Goal: Contribute content: Contribute content

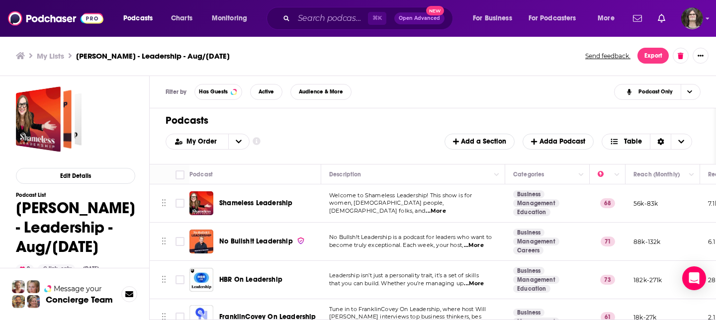
scroll to position [1812, 250]
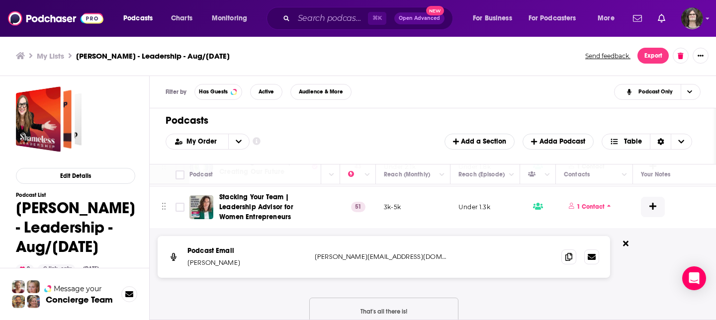
click at [460, 75] on div "My Lists Tara - Leadership - Aug/Sept 2025 Send feedback. Export" at bounding box center [358, 56] width 717 height 40
click at [47, 20] on img at bounding box center [55, 18] width 95 height 19
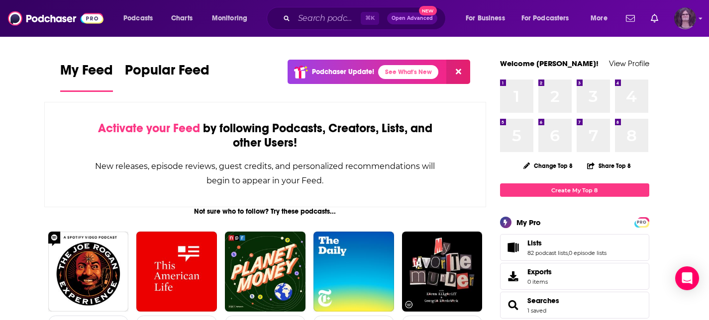
click at [694, 10] on div "Logged in as jack14248" at bounding box center [685, 18] width 22 height 22
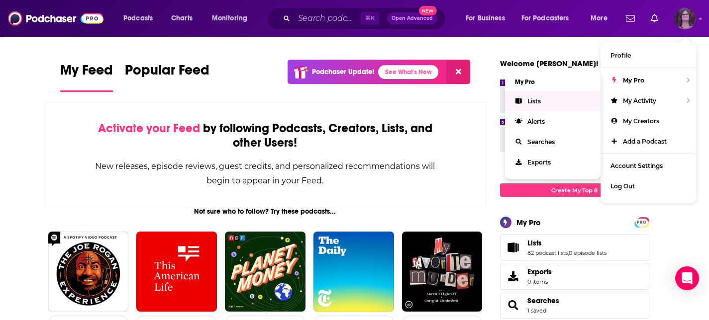
click at [537, 96] on link "Lists" at bounding box center [552, 101] width 95 height 20
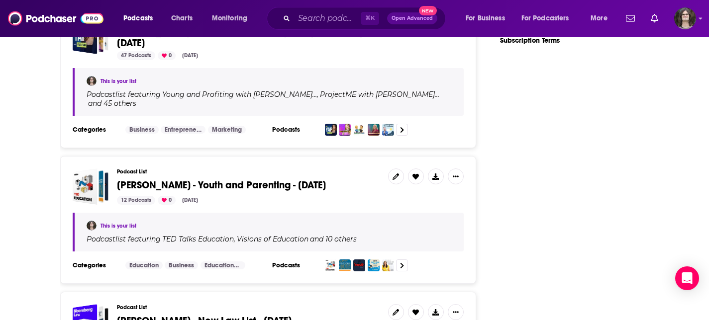
scroll to position [1680, 0]
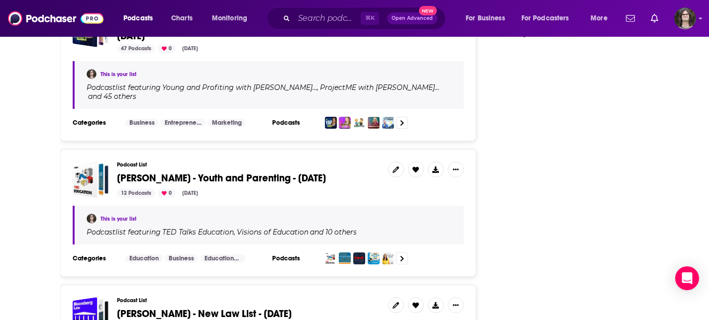
click at [217, 172] on span "Nigel - Youth and Parenting - Oct. 2024" at bounding box center [221, 178] width 209 height 12
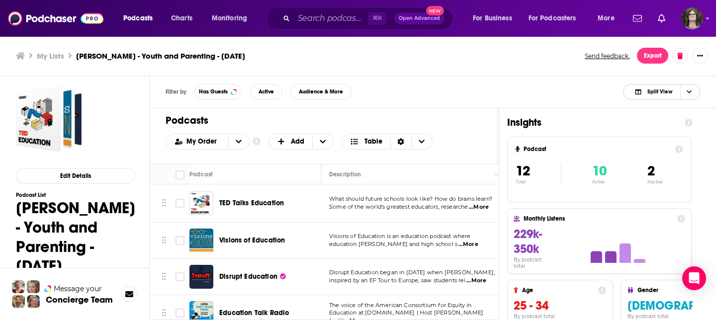
click at [656, 92] on span "Split View" at bounding box center [660, 91] width 25 height 5
click at [644, 125] on span "Podcast Only" at bounding box center [667, 124] width 49 height 5
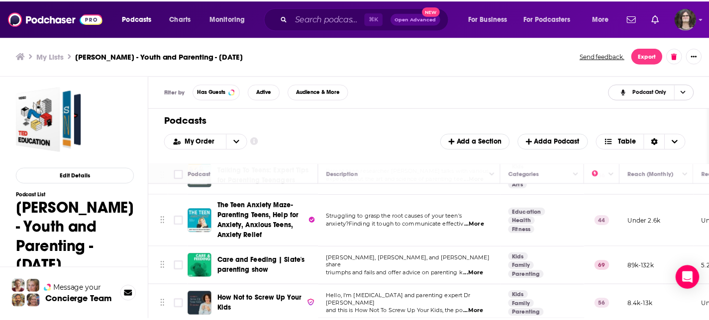
scroll to position [337, 0]
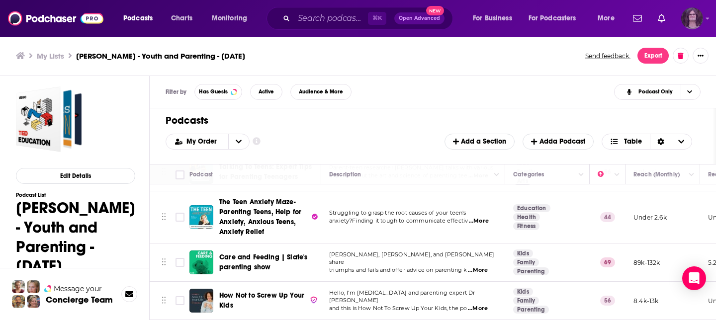
click at [702, 15] on img "Logged in as jack14248" at bounding box center [692, 18] width 22 height 22
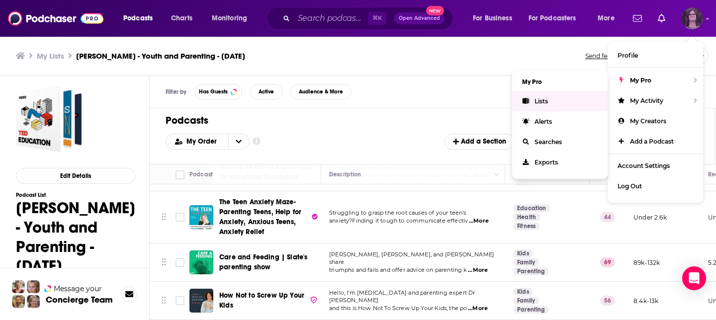
click at [555, 98] on link "Lists" at bounding box center [559, 101] width 95 height 20
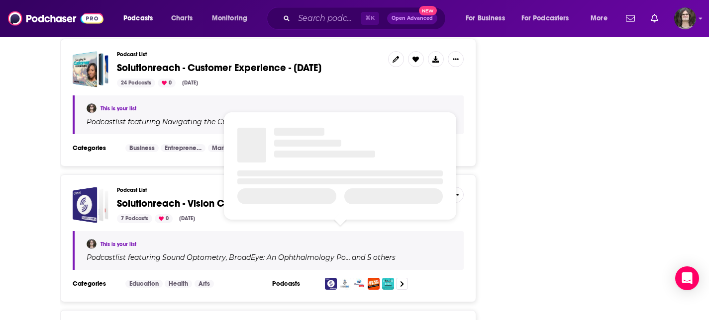
scroll to position [2606, 0]
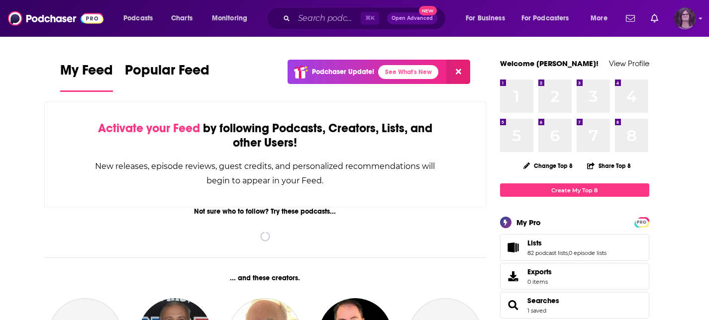
click at [681, 20] on img "Logged in as jack14248" at bounding box center [685, 18] width 22 height 22
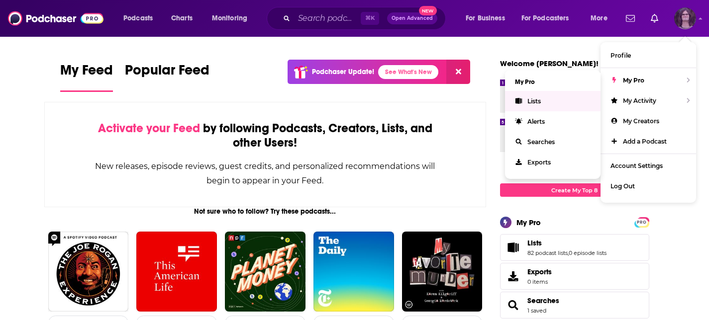
click at [545, 98] on link "Lists" at bounding box center [552, 101] width 95 height 20
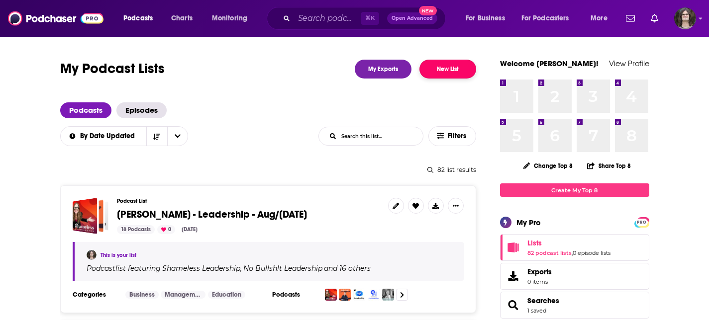
click at [437, 71] on button "New List" at bounding box center [447, 69] width 57 height 19
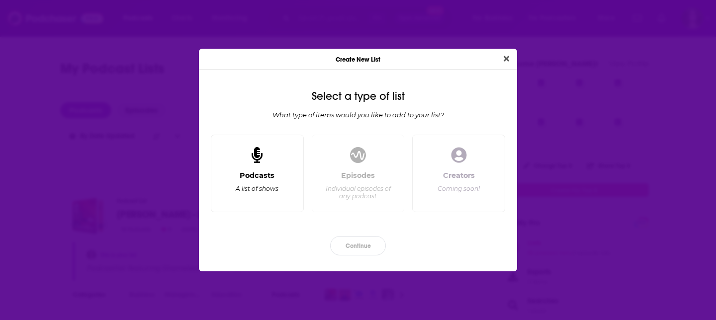
click at [243, 194] on div "Podcasts A list of shows" at bounding box center [257, 187] width 76 height 33
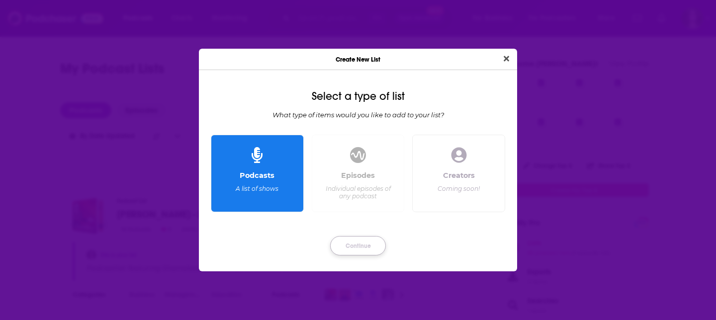
click at [357, 252] on button "Continue" at bounding box center [358, 245] width 56 height 19
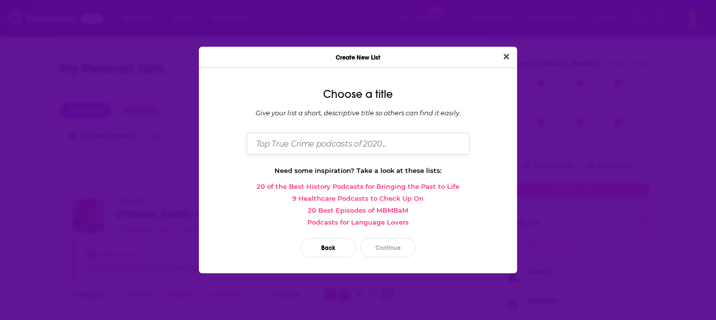
click at [392, 137] on input "Dialog" at bounding box center [358, 143] width 223 height 21
type input "Parenting/Travel with family - Susan Catto"
click at [393, 256] on button "Continue" at bounding box center [388, 247] width 56 height 19
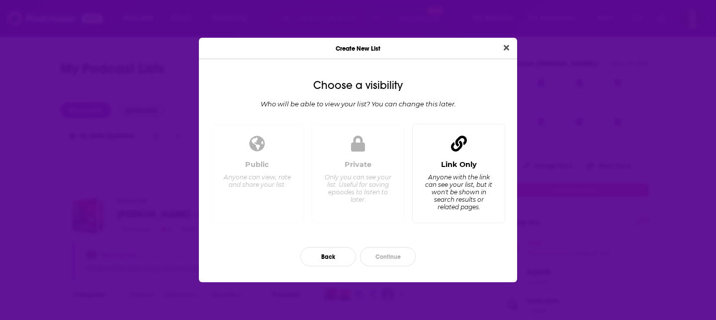
drag, startPoint x: 425, startPoint y: 198, endPoint x: 421, endPoint y: 226, distance: 27.6
click at [425, 198] on div "Anyone with the link can see your list, but it won't be shown in search results…" at bounding box center [459, 192] width 68 height 37
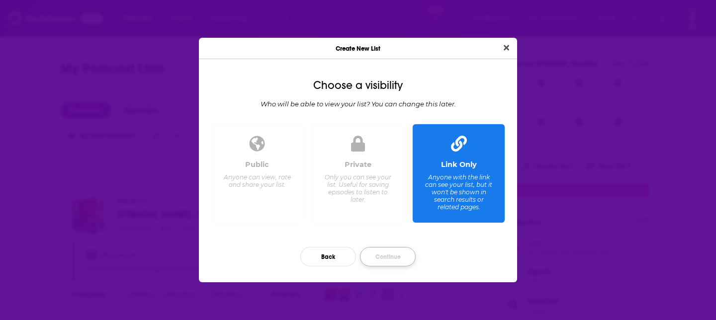
click at [404, 256] on button "Continue" at bounding box center [388, 256] width 56 height 19
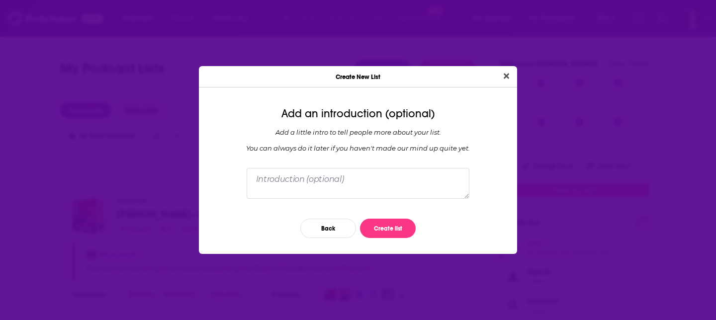
click at [380, 205] on div "Add an introduction (optional) Add a little intro to tell people more about you…" at bounding box center [358, 174] width 318 height 159
click at [385, 219] on button "Create list" at bounding box center [388, 228] width 56 height 19
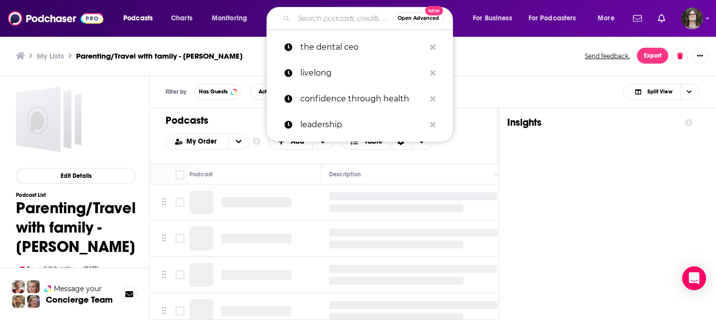
click at [333, 18] on input "Search podcasts, credits, & more..." at bounding box center [343, 18] width 99 height 16
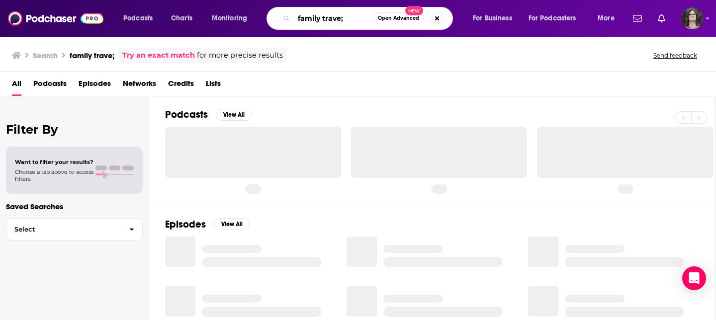
click at [346, 17] on input "family trave;" at bounding box center [334, 18] width 80 height 16
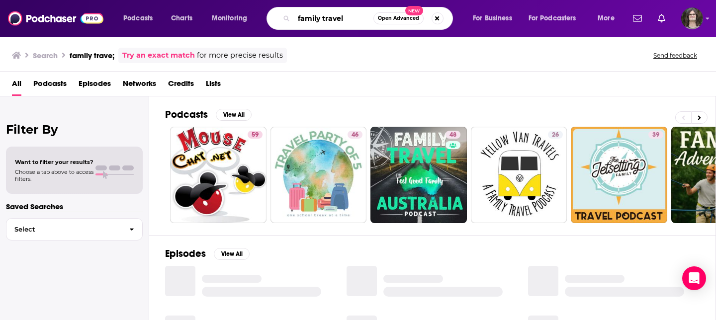
type input "family travel"
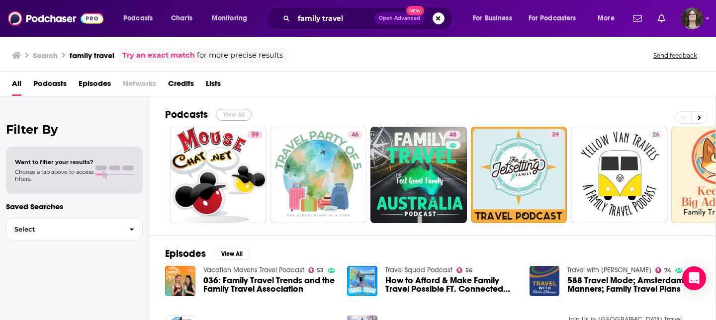
click at [235, 113] on button "View All" at bounding box center [234, 115] width 36 height 12
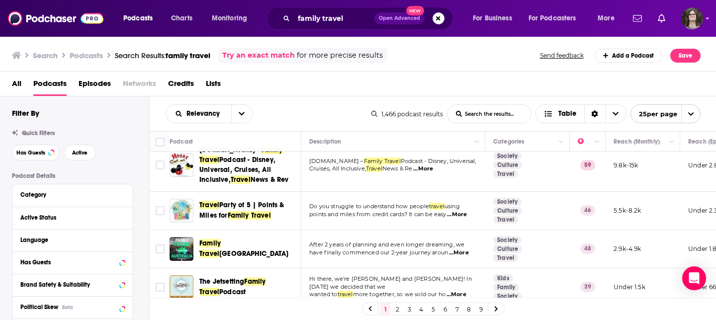
scroll to position [13, 0]
click at [157, 212] on input "Toggle select row" at bounding box center [160, 210] width 9 height 9
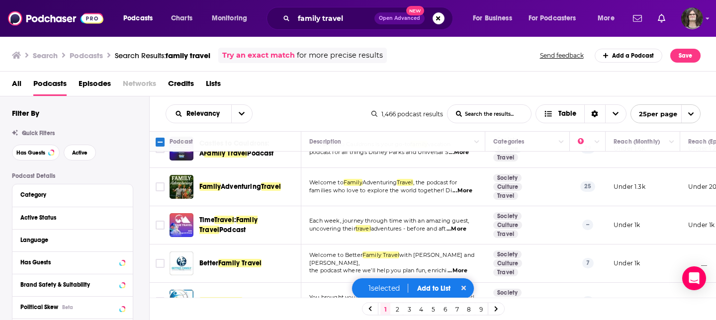
scroll to position [311, 0]
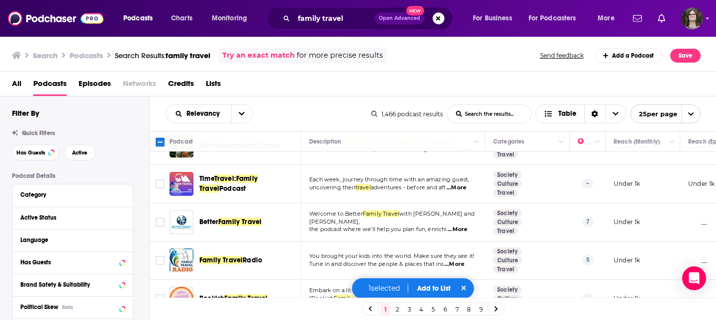
click at [444, 287] on button "Add to List" at bounding box center [433, 288] width 49 height 8
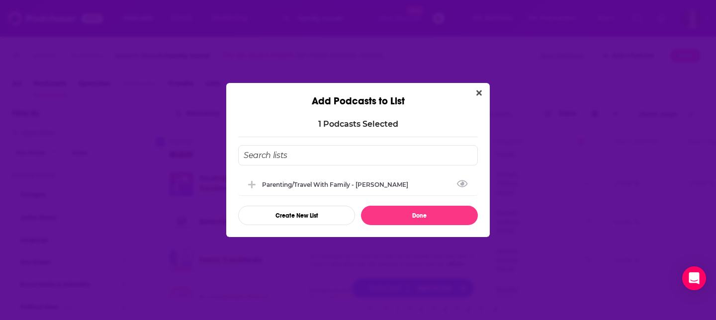
click at [293, 182] on div "Parenting/Travel with family - Susan Catto" at bounding box center [338, 184] width 152 height 7
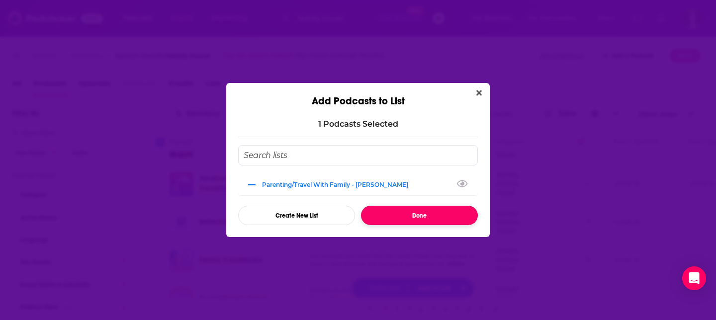
click at [421, 219] on button "Done" at bounding box center [419, 215] width 117 height 19
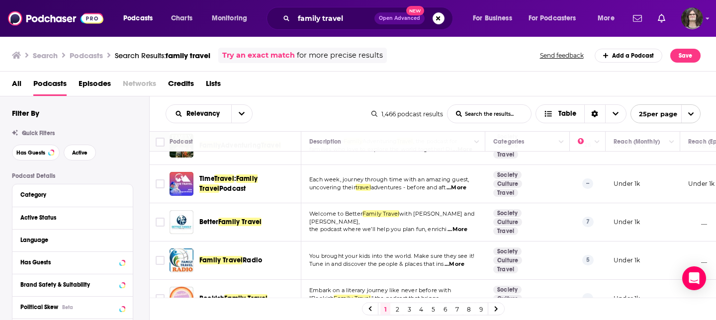
click at [397, 310] on link "2" at bounding box center [397, 309] width 10 height 12
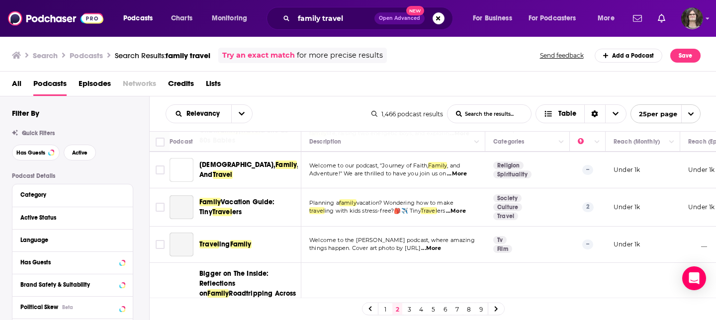
scroll to position [961, 0]
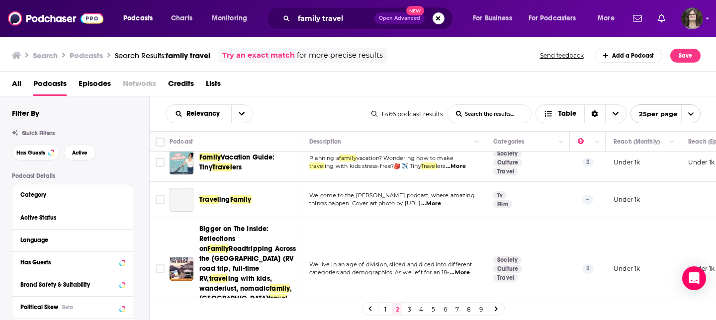
click at [409, 309] on link "3" at bounding box center [409, 309] width 10 height 12
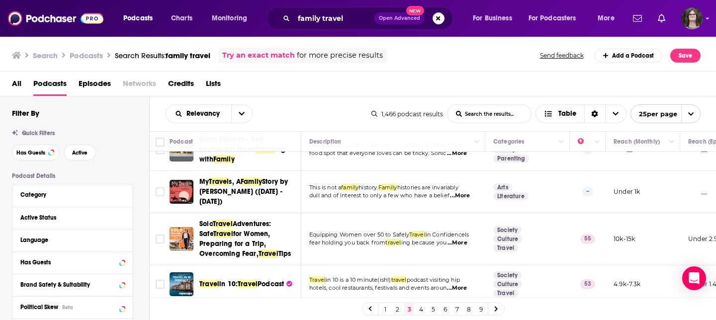
scroll to position [288, 0]
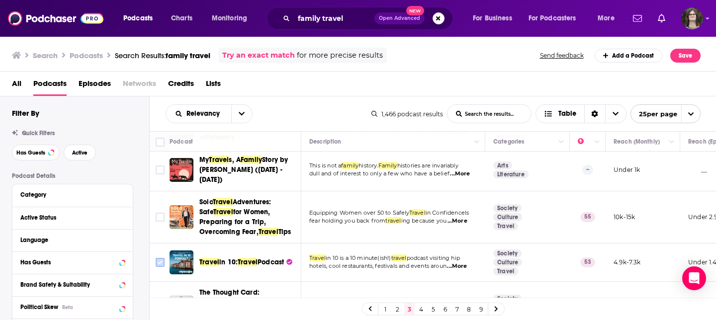
click at [158, 258] on input "Toggle select row" at bounding box center [160, 262] width 9 height 9
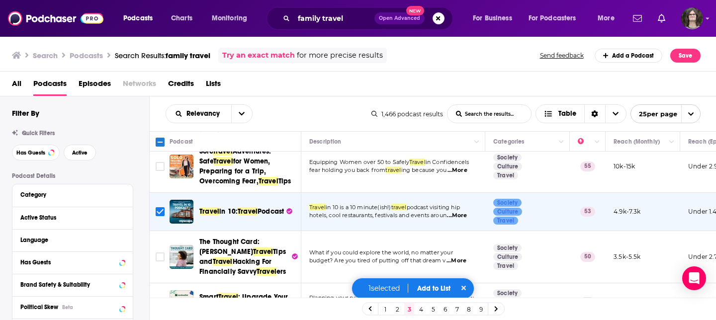
scroll to position [340, 0]
click at [158, 252] on input "Toggle select row" at bounding box center [160, 256] width 9 height 9
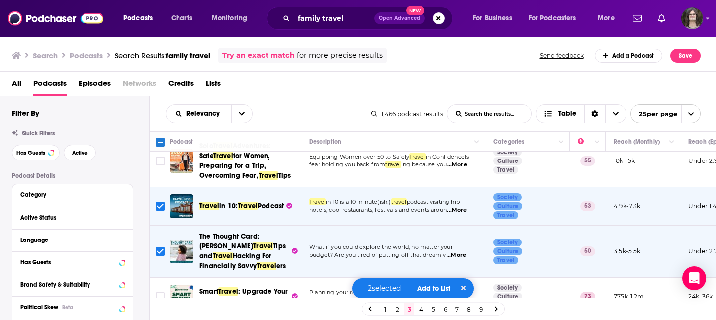
scroll to position [375, 0]
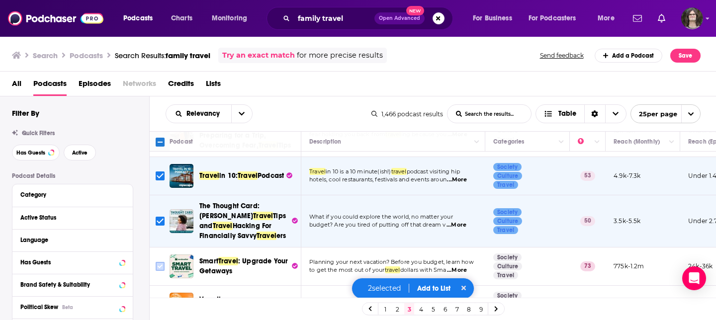
click at [158, 262] on input "Toggle select row" at bounding box center [160, 266] width 9 height 9
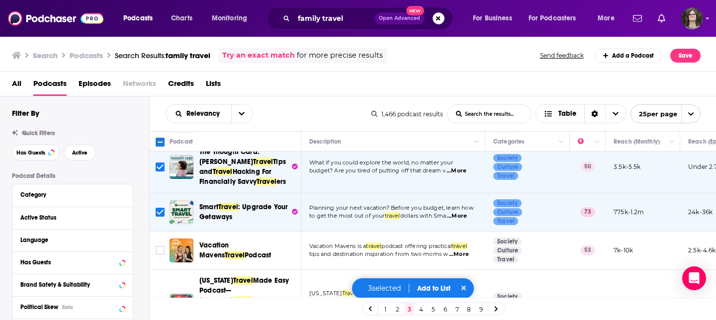
scroll to position [429, 0]
click at [159, 246] on input "Toggle select row" at bounding box center [160, 250] width 9 height 9
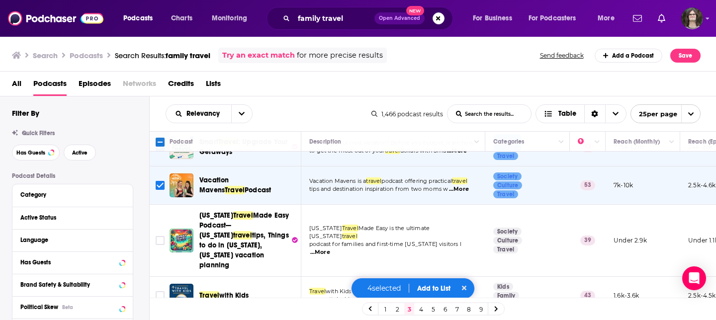
scroll to position [497, 0]
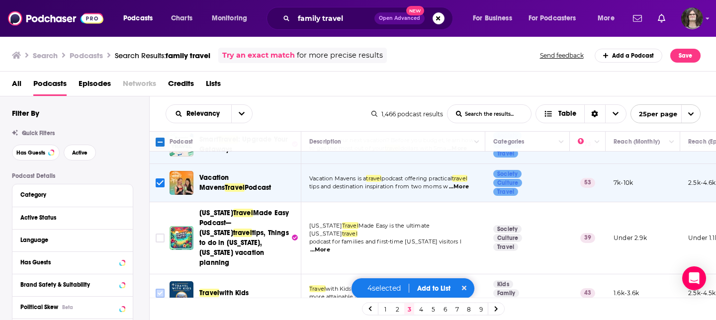
click at [163, 289] on input "Toggle select row" at bounding box center [160, 293] width 9 height 9
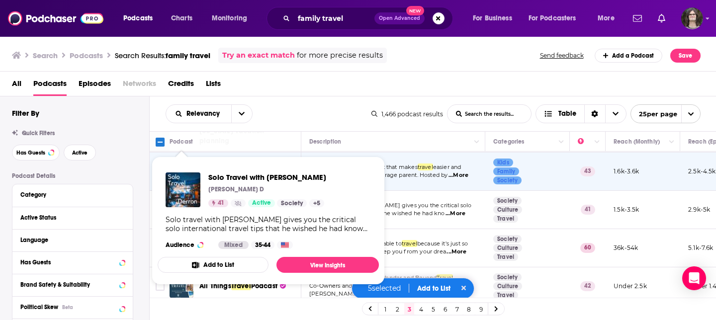
scroll to position [629, 0]
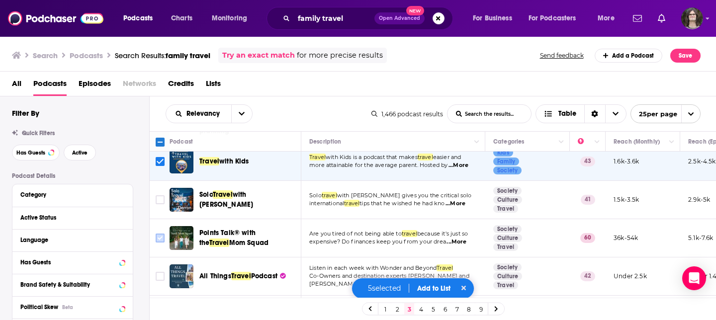
click at [159, 234] on input "Toggle select row" at bounding box center [160, 238] width 9 height 9
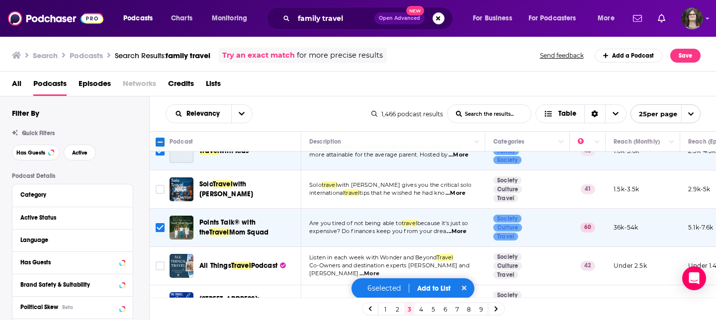
scroll to position [641, 0]
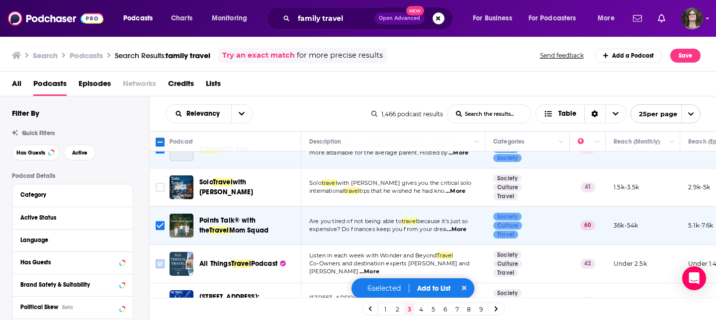
click at [160, 260] on input "Toggle select row" at bounding box center [160, 264] width 9 height 9
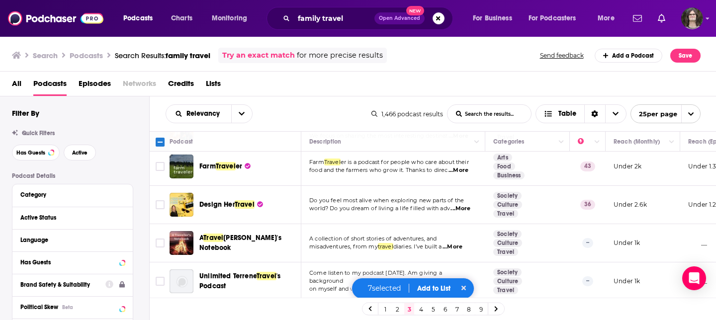
scroll to position [892, 0]
click at [442, 288] on button "Add to List" at bounding box center [433, 288] width 49 height 8
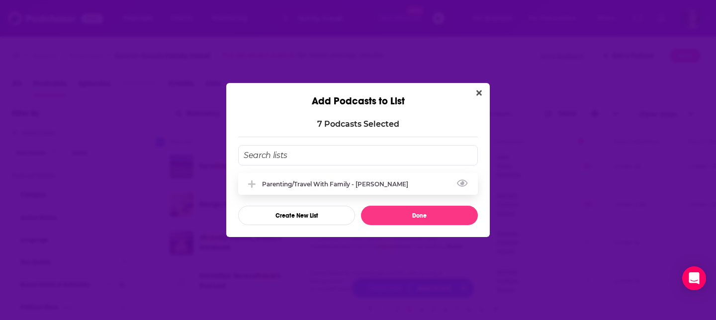
click at [302, 178] on div "Parenting/Travel with family - Susan Catto" at bounding box center [358, 184] width 240 height 22
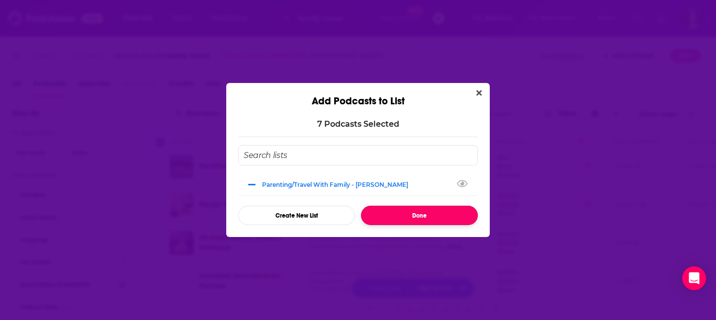
click at [448, 216] on button "Done" at bounding box center [419, 215] width 117 height 19
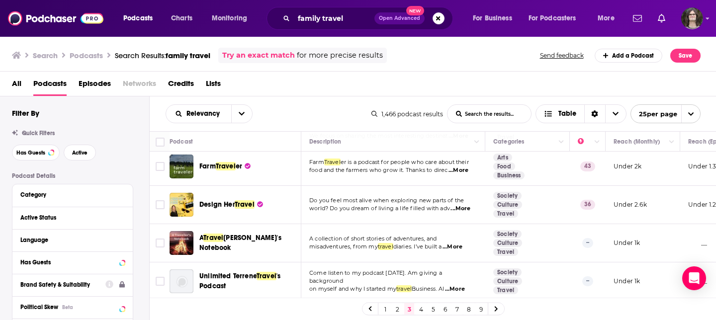
click at [420, 312] on link "4" at bounding box center [421, 309] width 10 height 12
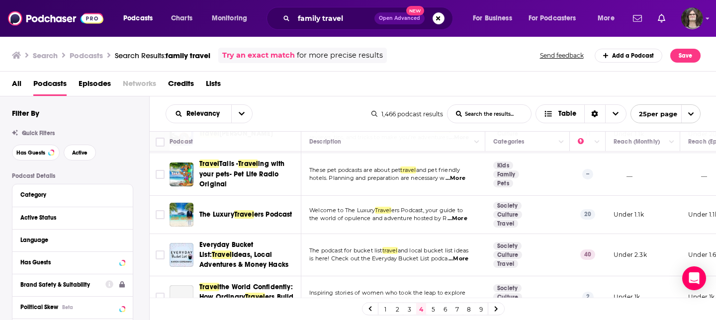
scroll to position [201, 0]
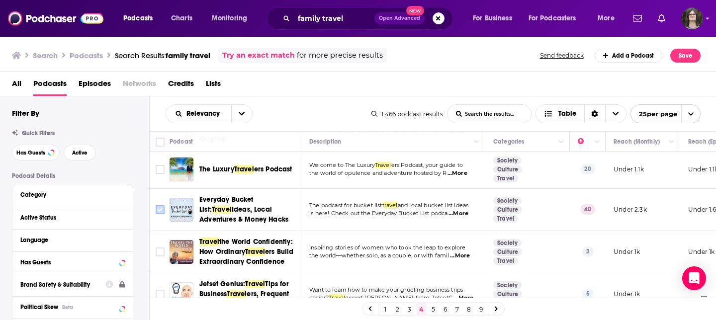
click at [160, 212] on input "Toggle select row" at bounding box center [160, 209] width 9 height 9
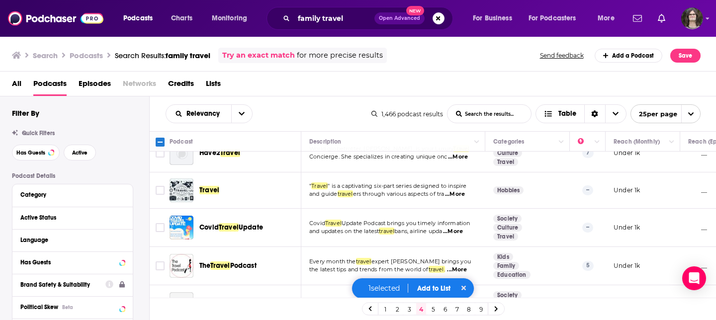
scroll to position [832, 0]
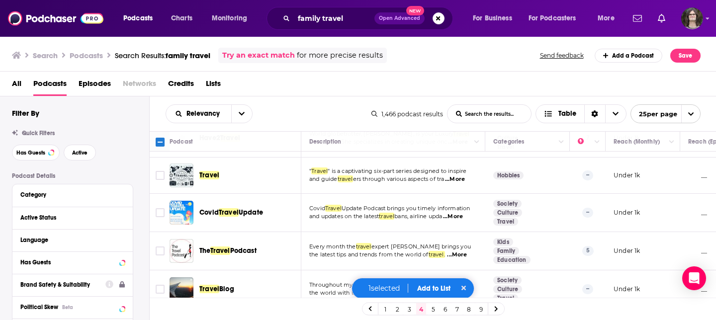
click at [435, 287] on button "Add to List" at bounding box center [433, 288] width 49 height 8
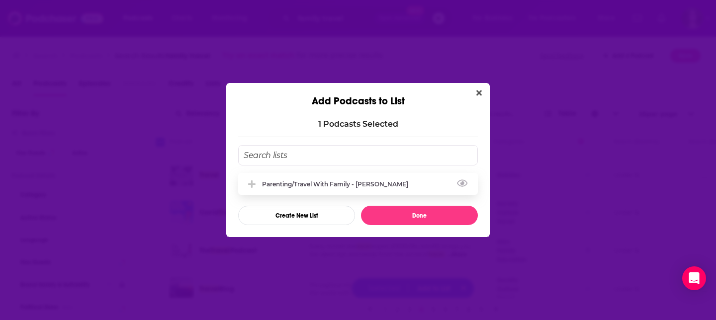
click at [354, 182] on div "Parenting/Travel with family - Susan Catto" at bounding box center [338, 184] width 152 height 7
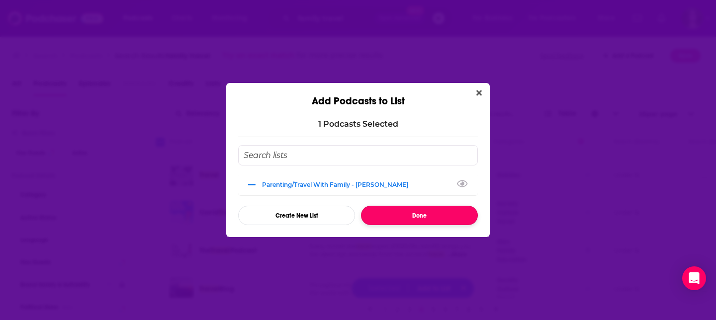
click at [405, 214] on button "Done" at bounding box center [419, 215] width 117 height 19
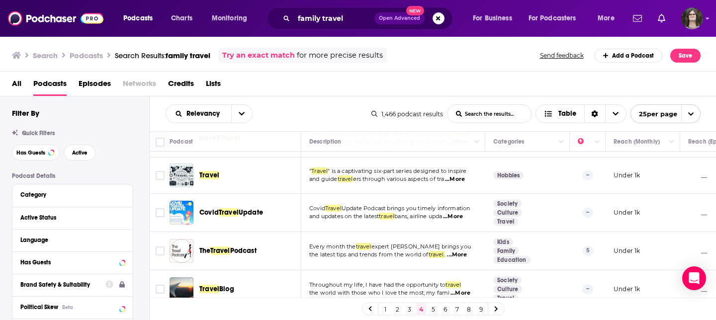
click at [492, 307] on link at bounding box center [496, 308] width 16 height 11
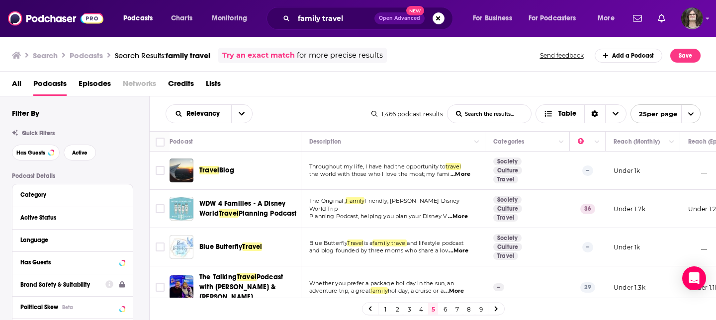
click at [446, 243] on td "Blue Butterfly Travel is a family travel and lifestyle podcast and blog founded…" at bounding box center [393, 247] width 184 height 38
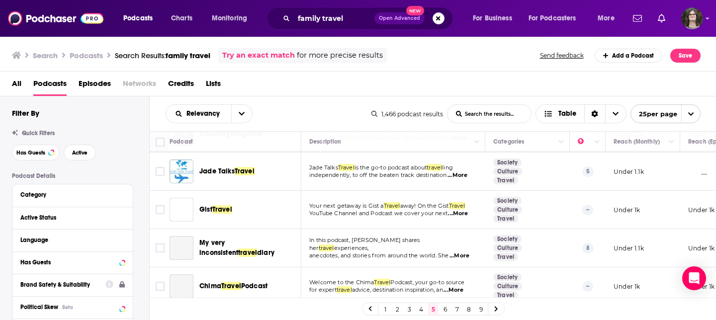
scroll to position [810, 0]
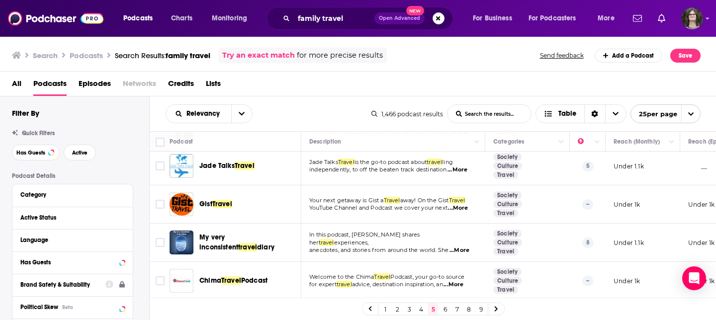
click at [443, 312] on link "6" at bounding box center [445, 309] width 10 height 12
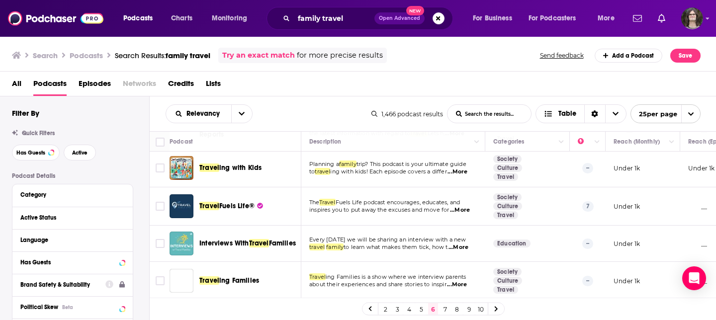
scroll to position [804, 0]
click at [447, 310] on link "7" at bounding box center [445, 309] width 10 height 12
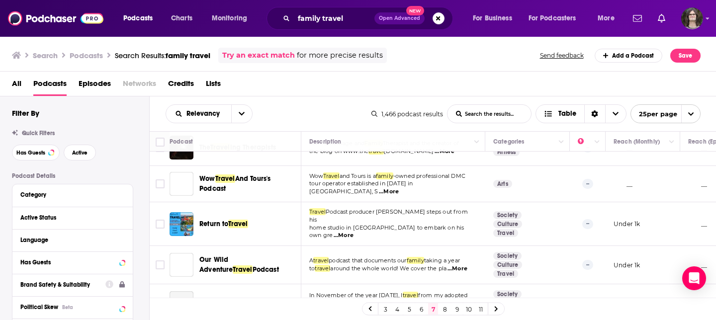
scroll to position [808, 0]
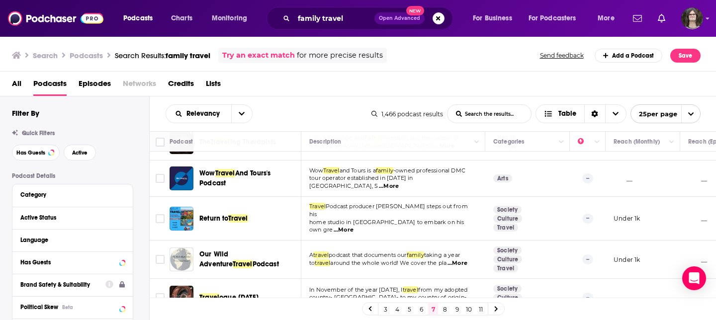
click at [445, 307] on link "8" at bounding box center [445, 309] width 10 height 12
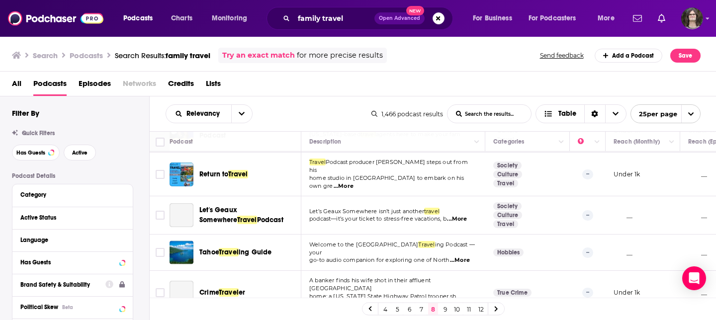
scroll to position [800, 0]
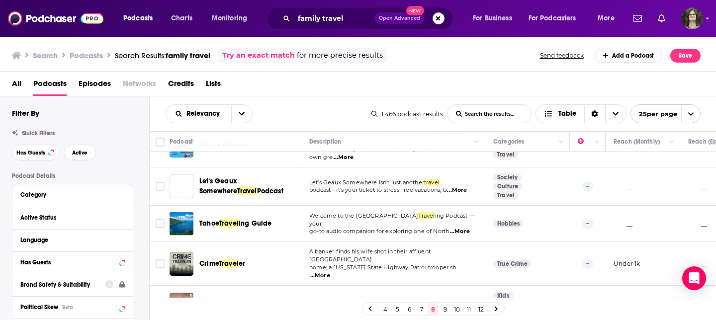
click at [444, 312] on link "9" at bounding box center [445, 309] width 10 height 12
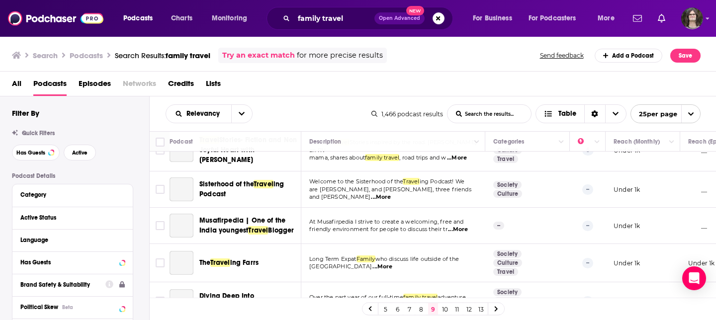
scroll to position [802, 0]
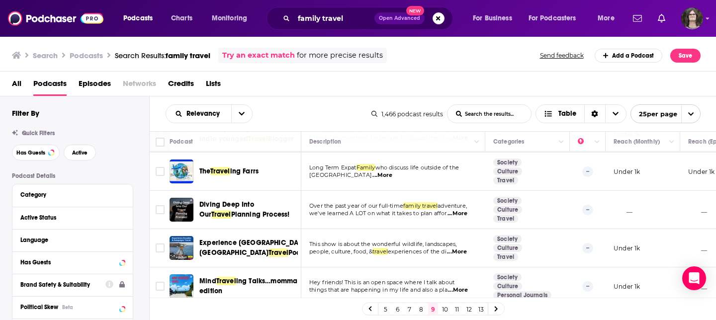
click at [447, 310] on link "10" at bounding box center [445, 309] width 10 height 12
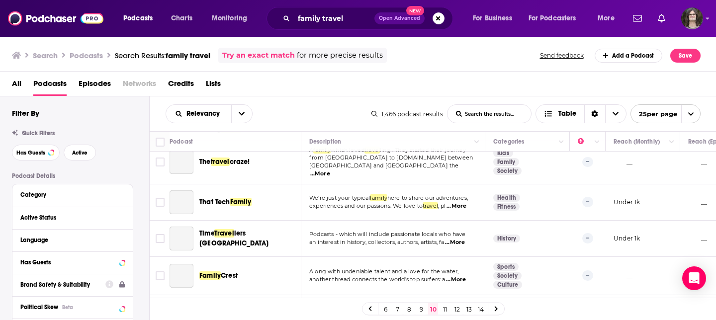
scroll to position [824, 0]
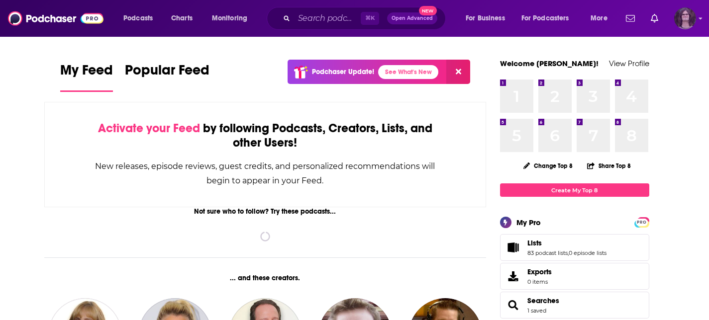
click at [691, 25] on img "Logged in as jack14248" at bounding box center [685, 18] width 22 height 22
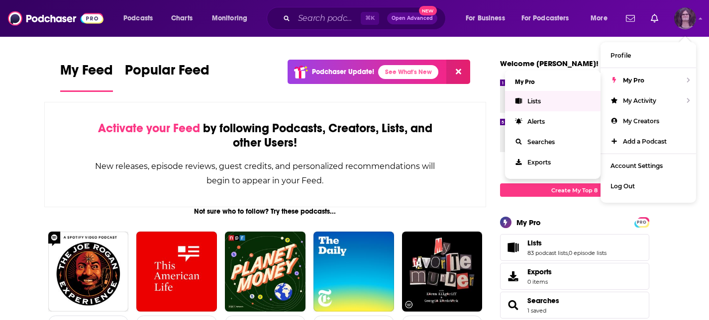
click at [549, 97] on link "Lists" at bounding box center [552, 101] width 95 height 20
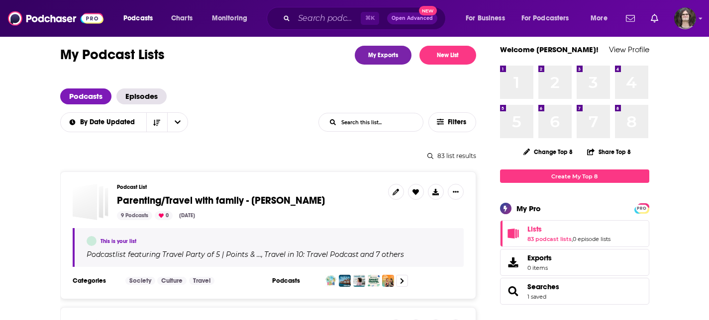
scroll to position [15, 0]
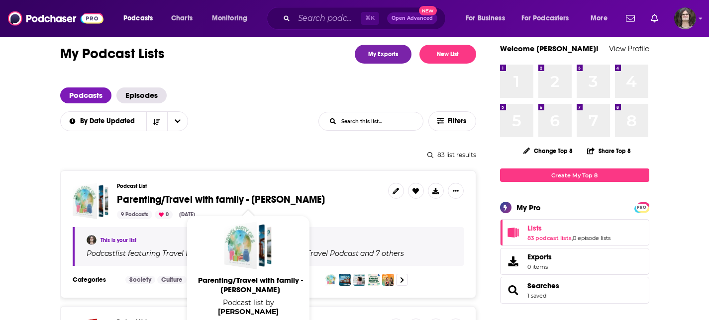
click at [247, 198] on span "Parenting/Travel with family - [PERSON_NAME]" at bounding box center [221, 199] width 208 height 12
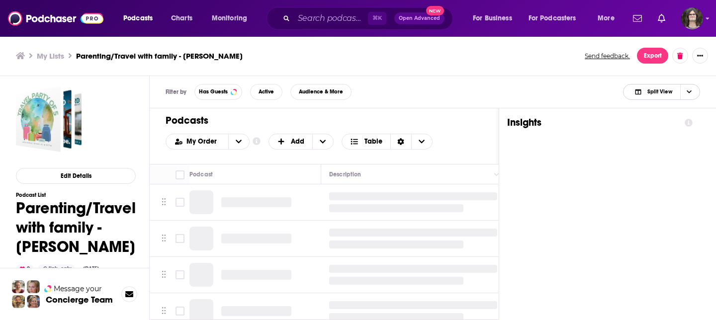
click at [655, 92] on span "Split View" at bounding box center [660, 91] width 25 height 5
click at [654, 123] on span "Podcast Only" at bounding box center [667, 124] width 49 height 5
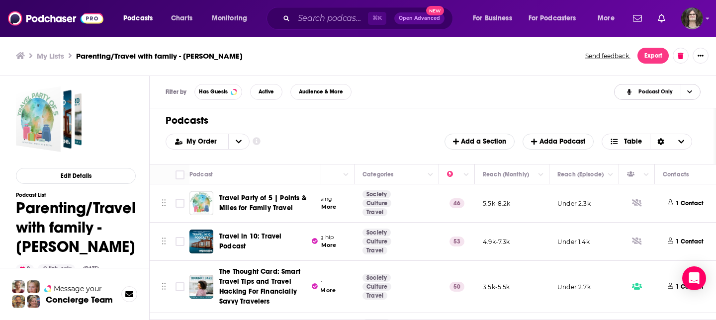
scroll to position [0, 184]
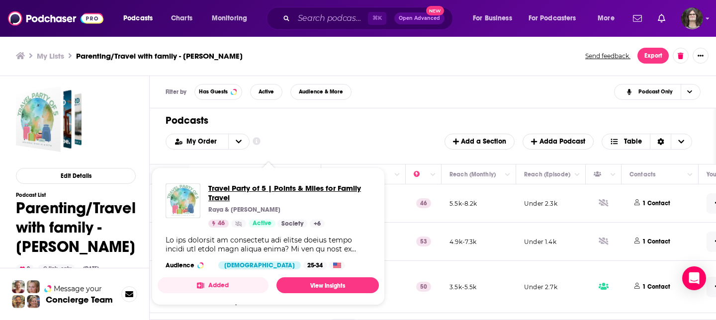
click at [290, 185] on span "Travel Party of 5 | Points & Miles for Family Travel" at bounding box center [289, 193] width 163 height 19
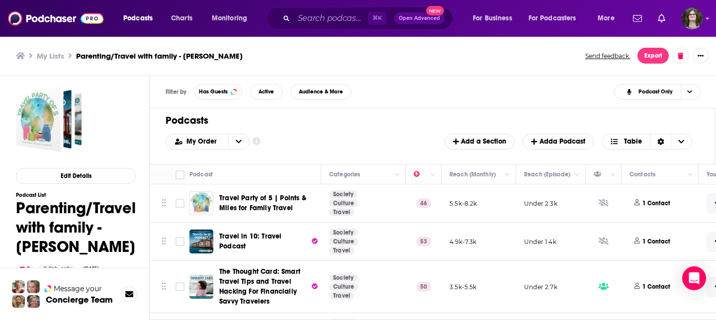
click at [274, 242] on div "Podcasts Charts Monitoring ⌘ K Open Advanced New For Business For Podcasters Mo…" at bounding box center [358, 160] width 716 height 320
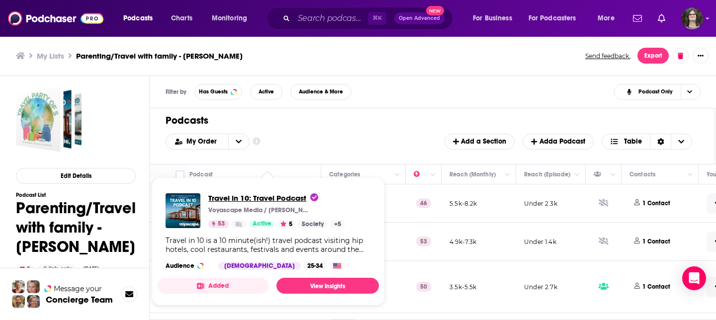
click at [268, 197] on span "Travel in 10: Travel Podcast" at bounding box center [263, 197] width 110 height 9
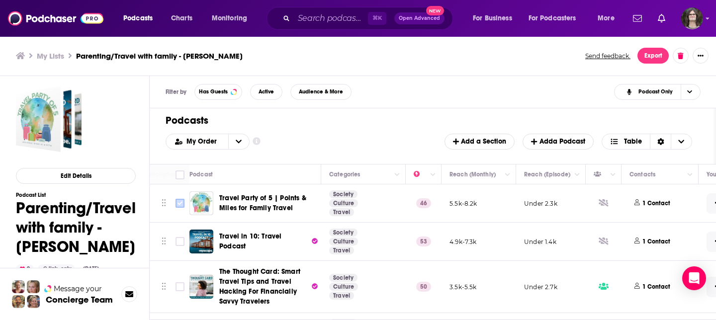
click at [178, 202] on input "Toggle select row" at bounding box center [180, 203] width 9 height 9
checkbox input "true"
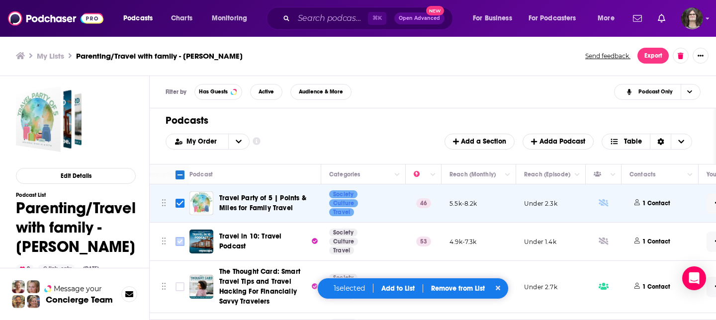
click at [177, 242] on input "Toggle select row" at bounding box center [180, 241] width 9 height 9
checkbox input "true"
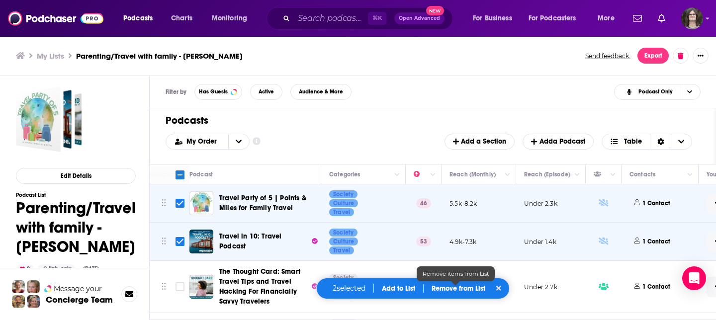
click at [467, 291] on p "Remove from List" at bounding box center [459, 288] width 54 height 8
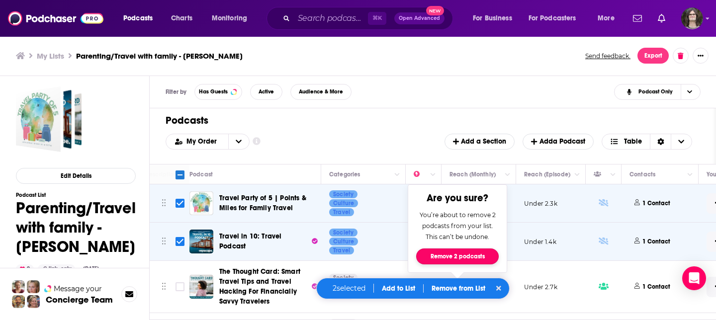
click at [479, 257] on button "Remove 2 podcasts" at bounding box center [457, 257] width 83 height 16
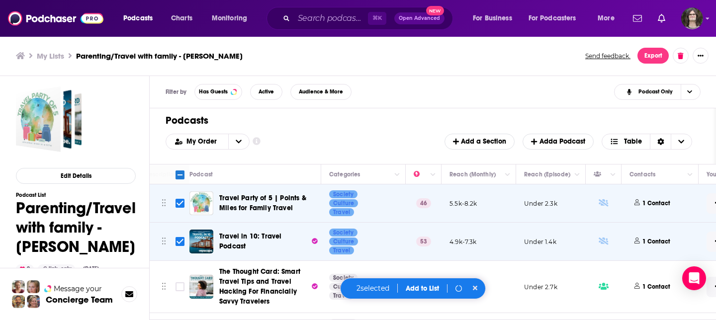
checkbox input "false"
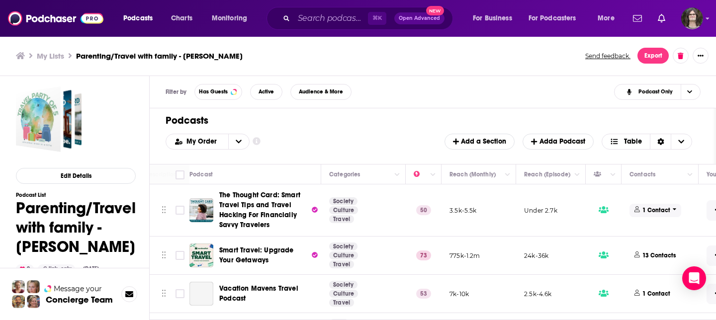
click at [653, 215] on span "1 Contact" at bounding box center [656, 210] width 52 height 13
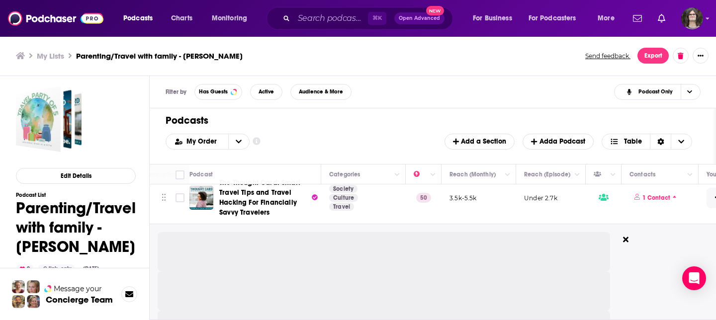
scroll to position [13, 184]
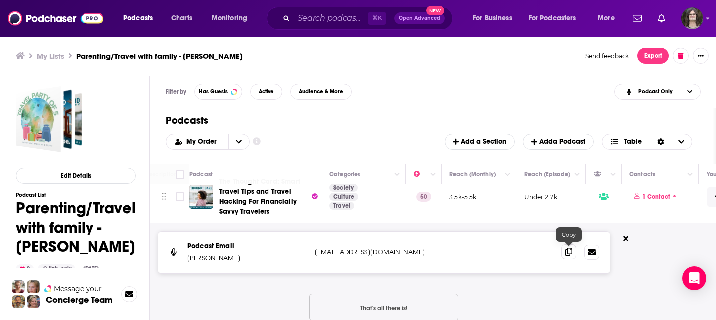
click at [564, 254] on span at bounding box center [568, 252] width 15 height 15
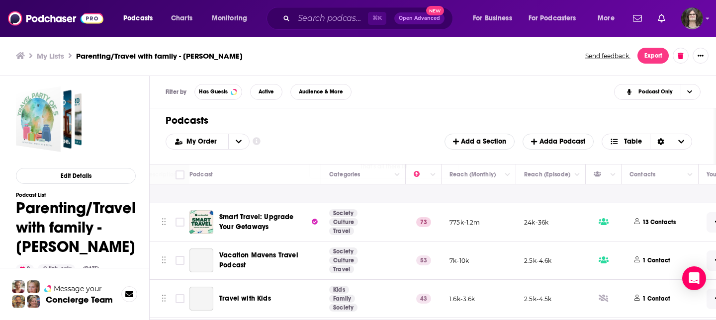
scroll to position [156, 184]
click at [666, 221] on p "13 Contacts" at bounding box center [659, 222] width 33 height 8
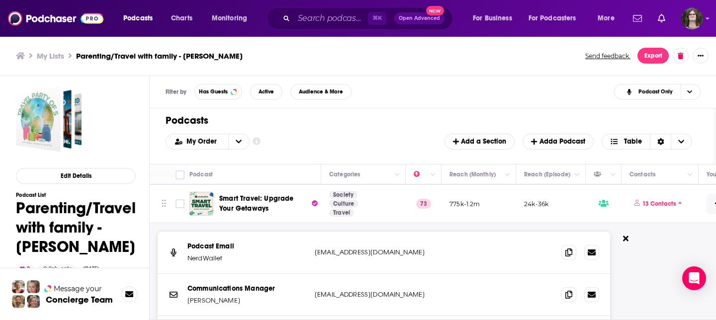
scroll to position [175, 184]
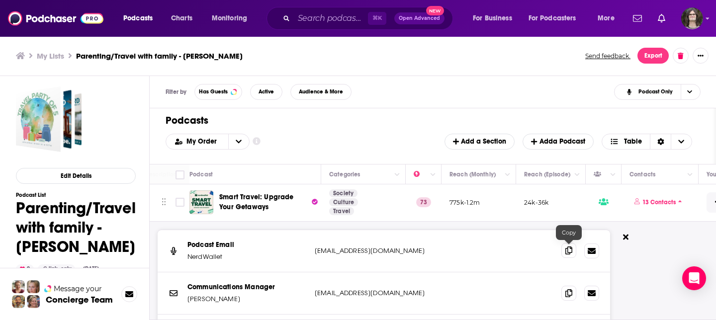
click at [567, 252] on icon at bounding box center [568, 251] width 7 height 8
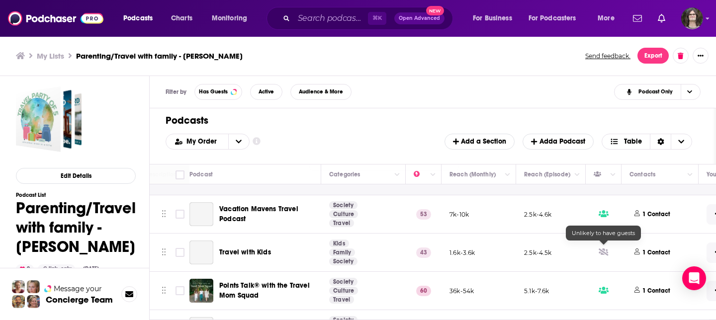
scroll to position [505, 184]
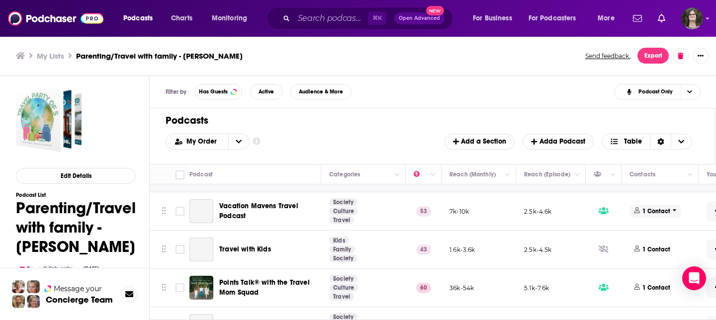
click at [655, 209] on p "1 Contact" at bounding box center [657, 211] width 28 height 8
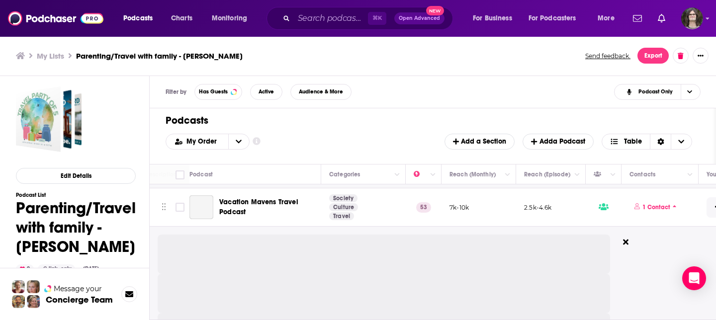
scroll to position [511, 184]
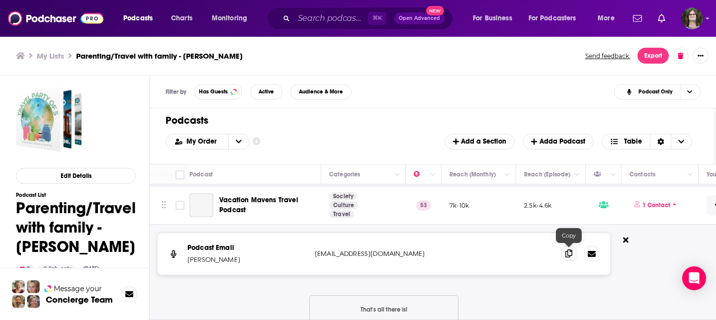
click at [573, 255] on span at bounding box center [568, 253] width 15 height 15
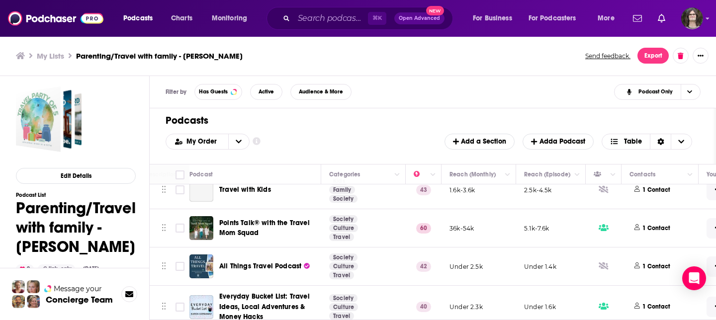
scroll to position [689, 184]
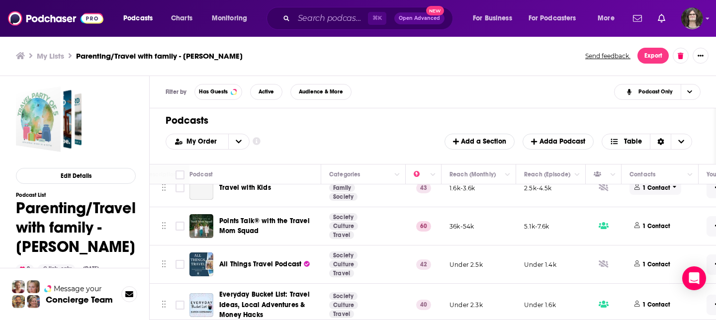
click at [649, 194] on span "1 Contact" at bounding box center [656, 188] width 52 height 13
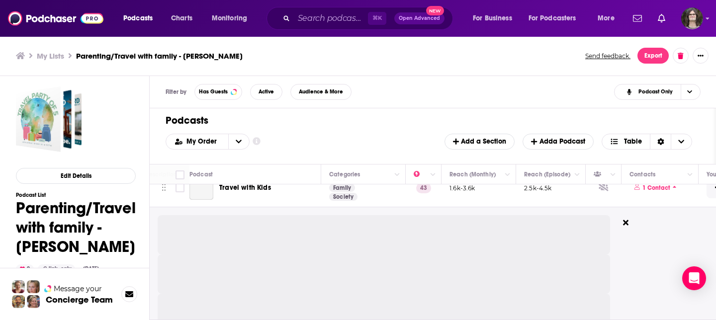
scroll to position [672, 184]
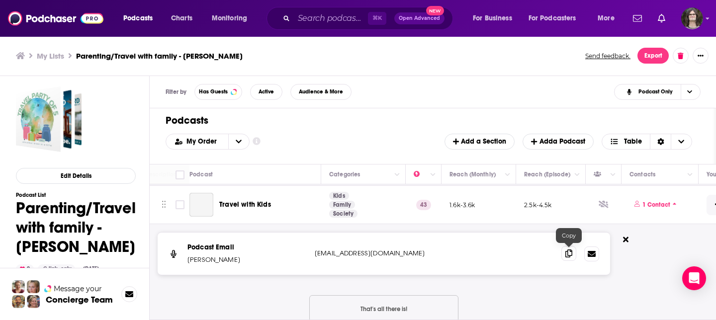
click at [567, 251] on icon at bounding box center [568, 254] width 7 height 8
click at [570, 255] on icon at bounding box center [568, 254] width 7 height 8
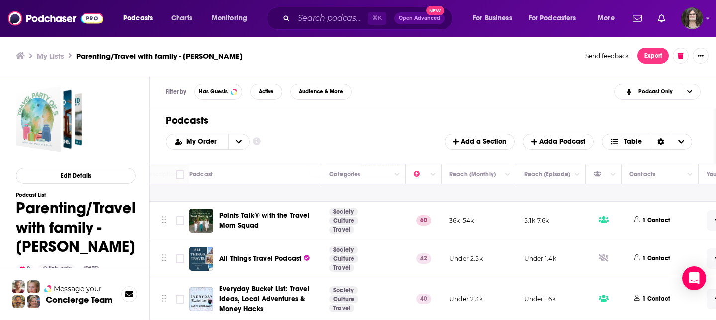
scroll to position [824, 184]
click at [649, 216] on p "1 Contact" at bounding box center [657, 220] width 28 height 8
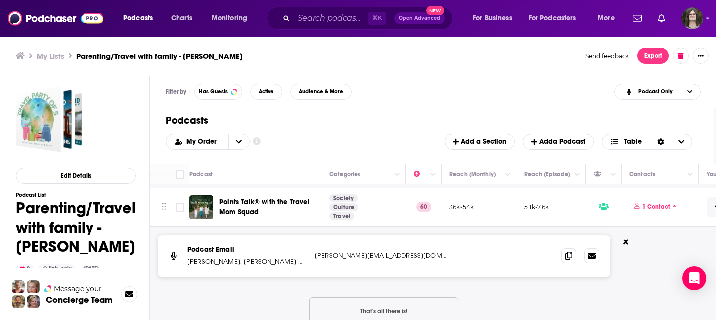
scroll to position [831, 184]
click at [568, 259] on span at bounding box center [568, 255] width 15 height 15
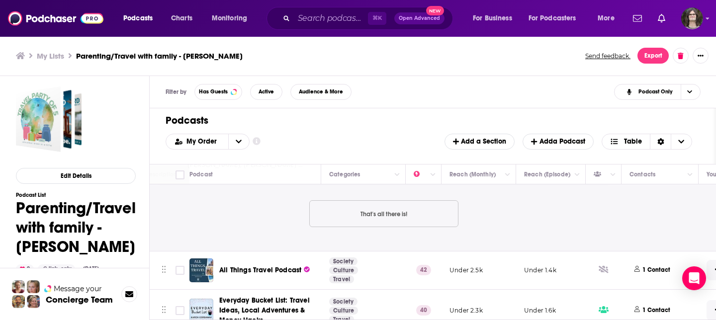
scroll to position [946, 184]
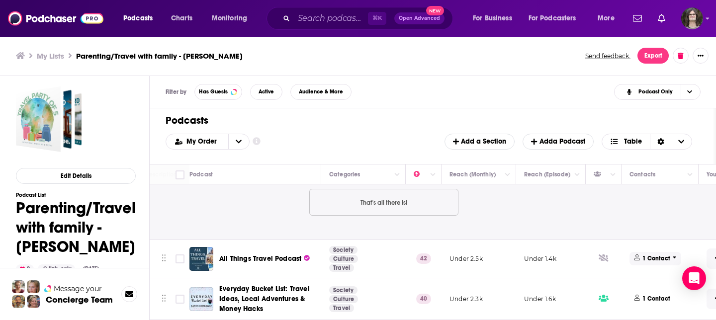
click at [648, 255] on p "1 Contact" at bounding box center [657, 259] width 28 height 8
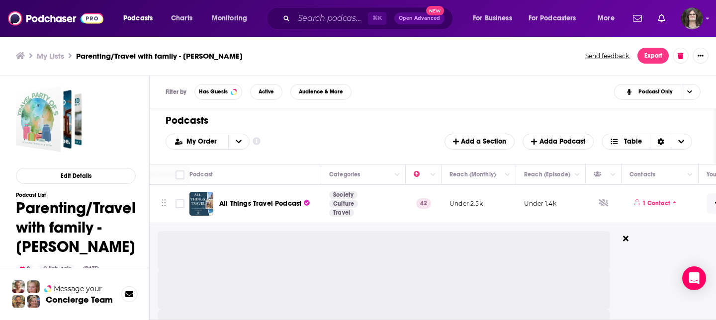
scroll to position [993, 184]
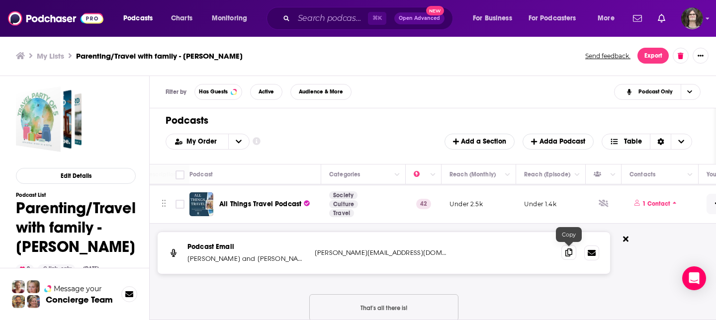
click at [570, 260] on div at bounding box center [580, 253] width 38 height 15
click at [567, 259] on span at bounding box center [568, 252] width 15 height 15
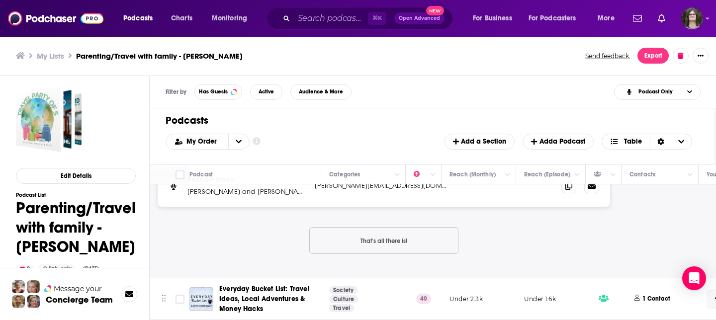
scroll to position [1068, 184]
click at [646, 295] on p "1 Contact" at bounding box center [657, 299] width 28 height 8
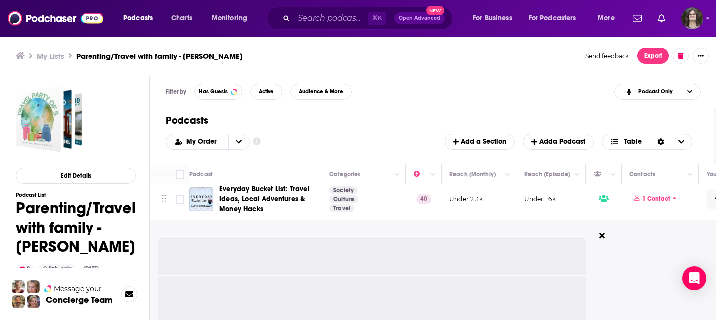
scroll to position [1161, 184]
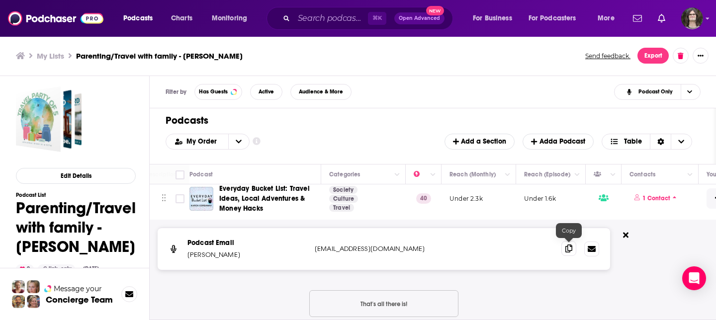
click at [566, 246] on icon at bounding box center [568, 249] width 7 height 8
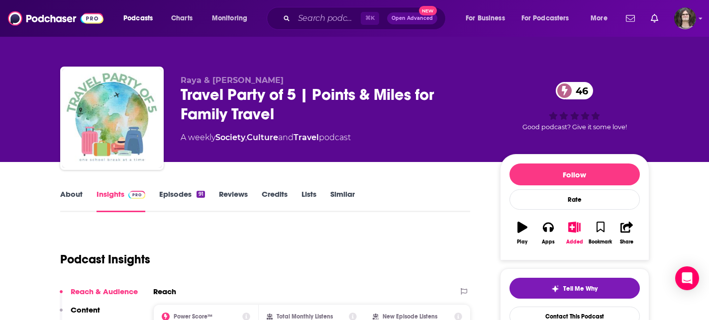
click at [189, 204] on link "Episodes 91" at bounding box center [181, 200] width 45 height 23
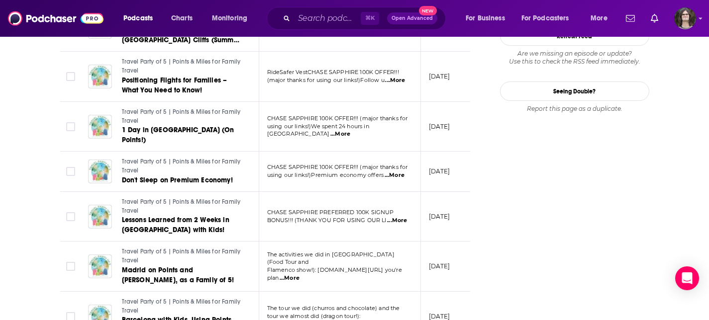
scroll to position [1237, 0]
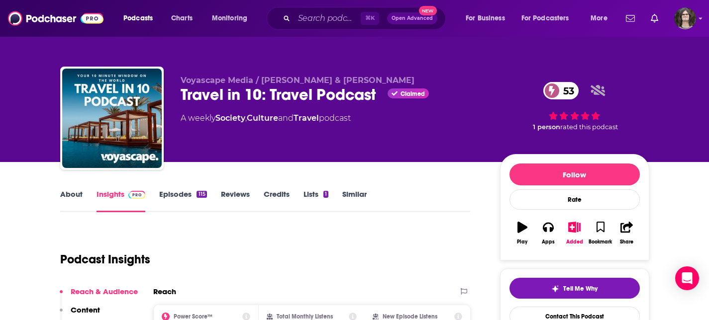
click at [165, 198] on link "Episodes 115" at bounding box center [182, 200] width 47 height 23
